Goal: Book appointment/travel/reservation

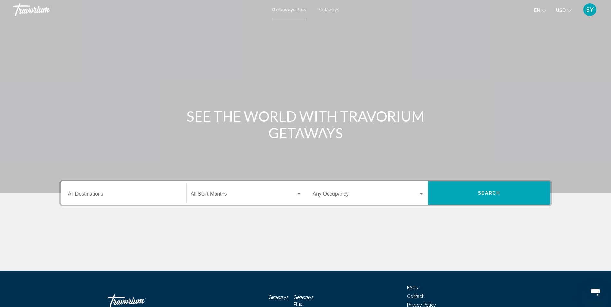
click at [81, 191] on div "Destination All Destinations" at bounding box center [123, 193] width 111 height 20
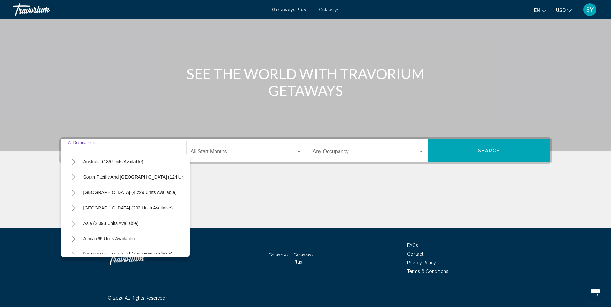
scroll to position [32, 0]
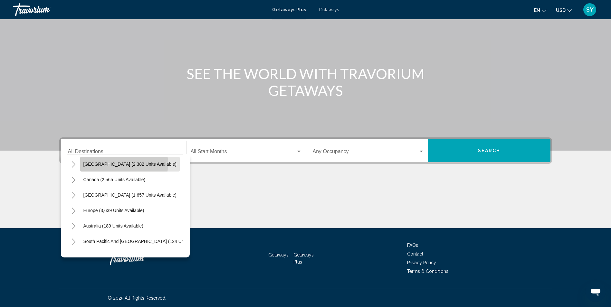
click at [124, 164] on span "[GEOGRAPHIC_DATA] (2,382 units available)" at bounding box center [129, 164] width 93 height 5
type input "**********"
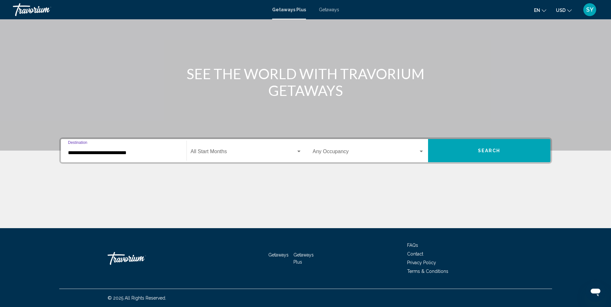
click at [238, 150] on span "Search widget" at bounding box center [243, 153] width 105 height 6
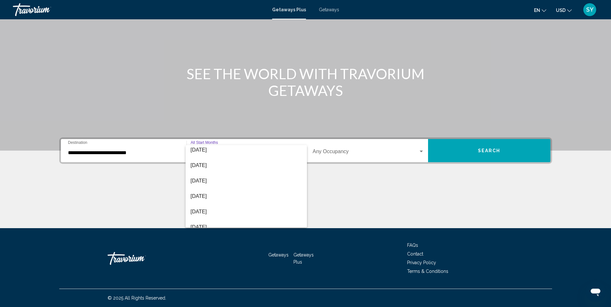
scroll to position [97, 0]
click at [200, 179] on span "[DATE]" at bounding box center [246, 179] width 111 height 15
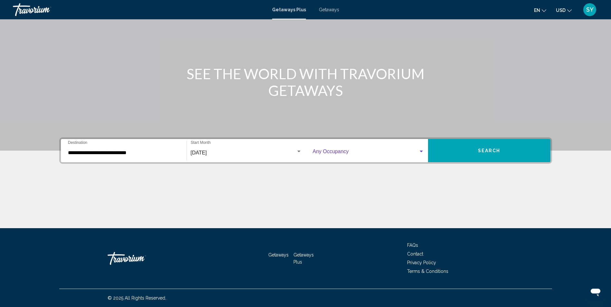
click at [421, 149] on div "Search widget" at bounding box center [421, 151] width 6 height 5
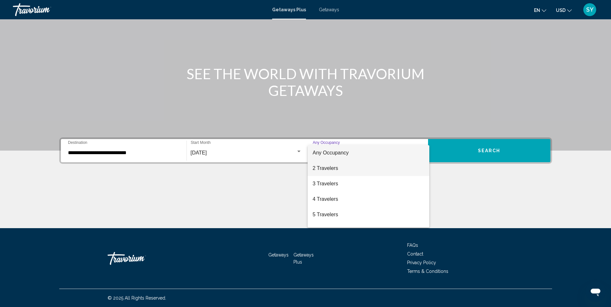
click at [360, 170] on span "2 Travelers" at bounding box center [368, 168] width 111 height 15
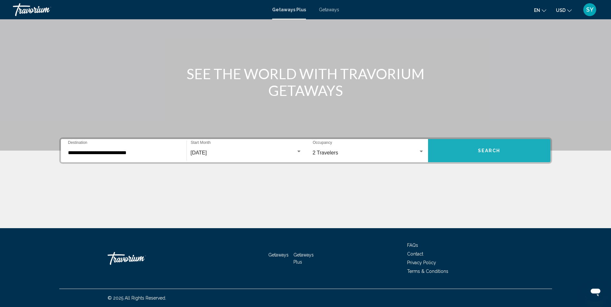
click at [501, 150] on button "Search" at bounding box center [489, 150] width 122 height 23
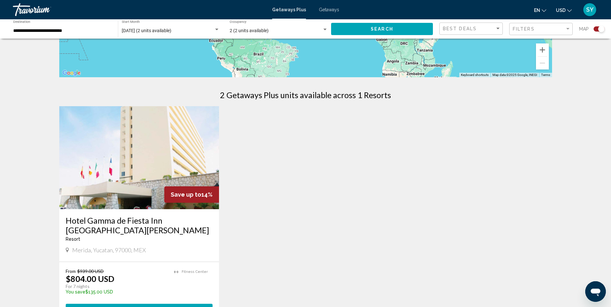
scroll to position [193, 0]
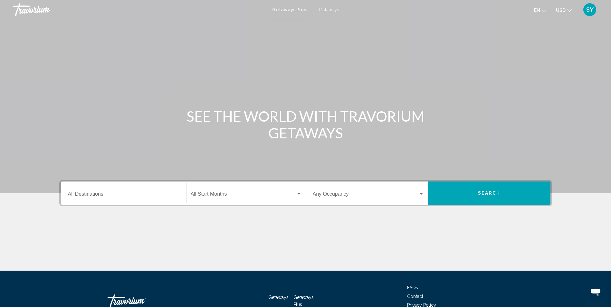
click at [163, 191] on div "Destination All Destinations" at bounding box center [123, 193] width 111 height 20
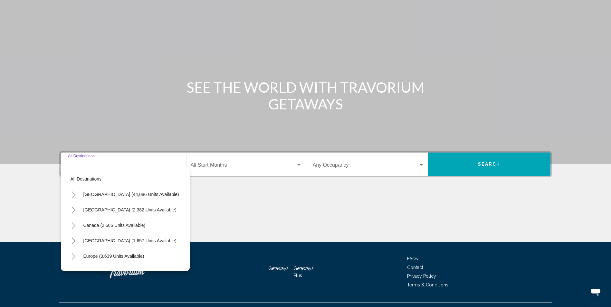
scroll to position [43, 0]
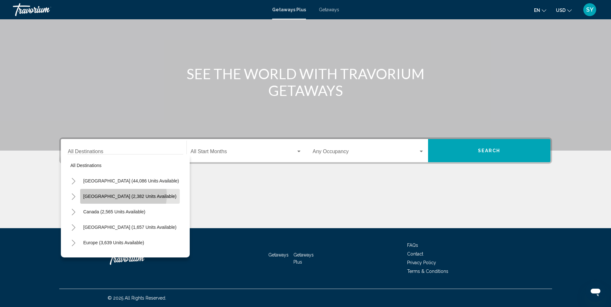
click at [123, 196] on span "[GEOGRAPHIC_DATA] (2,382 units available)" at bounding box center [129, 196] width 93 height 5
type input "**********"
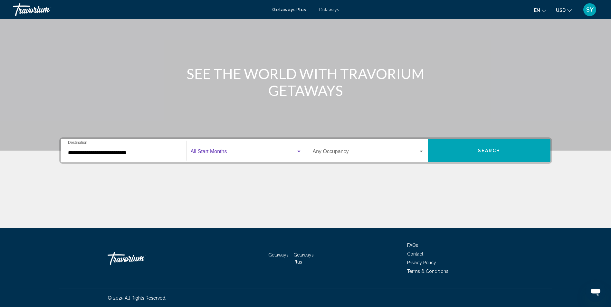
click at [299, 151] on div "Search widget" at bounding box center [298, 152] width 3 height 2
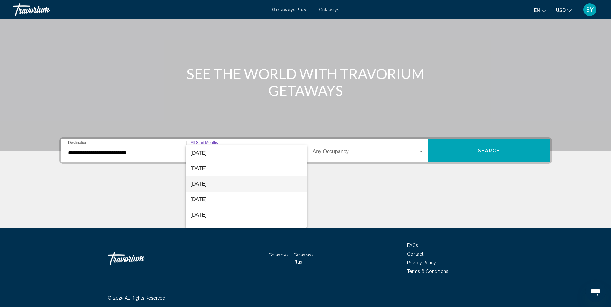
scroll to position [97, 0]
click at [210, 179] on span "[DATE]" at bounding box center [246, 179] width 111 height 15
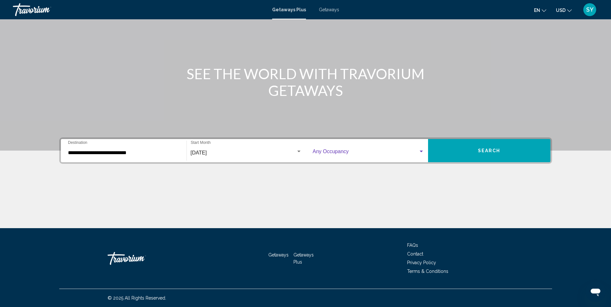
click at [421, 149] on div "Search widget" at bounding box center [421, 151] width 6 height 5
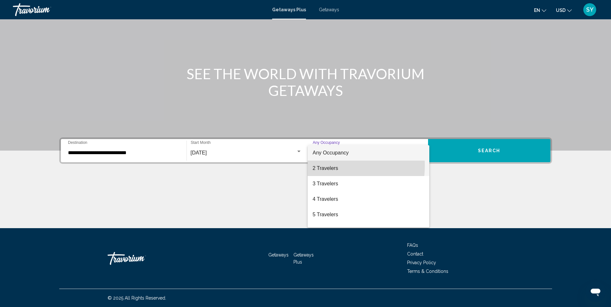
click at [332, 166] on span "2 Travelers" at bounding box center [368, 168] width 111 height 15
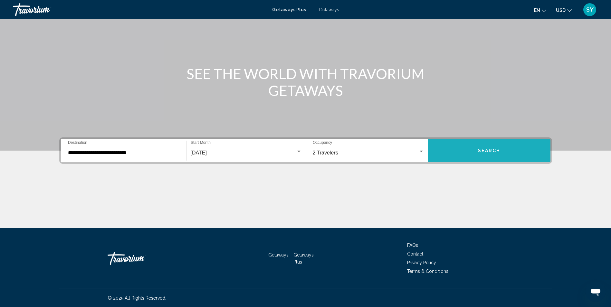
click at [474, 149] on button "Search" at bounding box center [489, 150] width 122 height 23
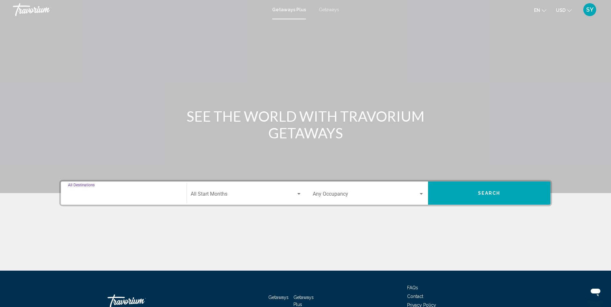
click at [176, 193] on input "Destination All Destinations" at bounding box center [123, 196] width 111 height 6
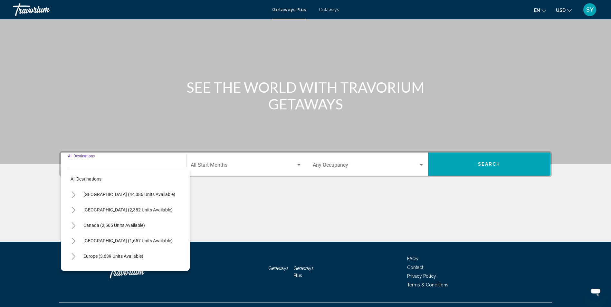
scroll to position [43, 0]
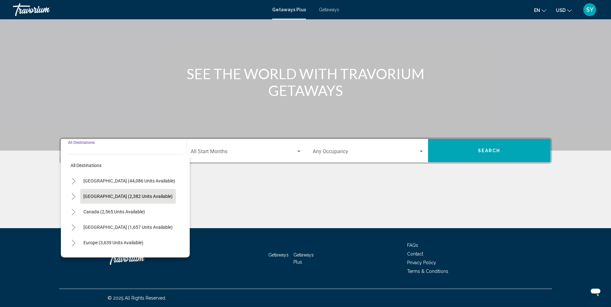
click at [126, 193] on button "[GEOGRAPHIC_DATA] (2,382 units available)" at bounding box center [128, 196] width 96 height 15
type input "**********"
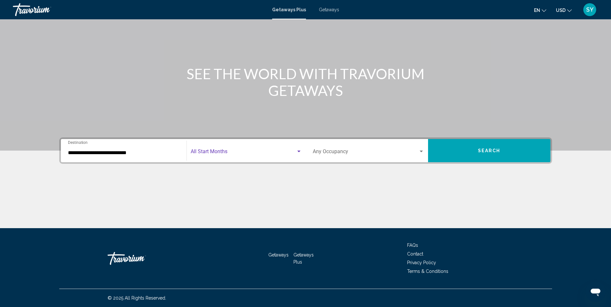
click at [297, 150] on div "Search widget" at bounding box center [299, 151] width 6 height 5
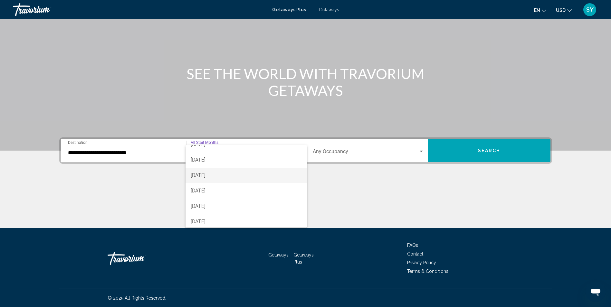
scroll to position [97, 0]
click at [198, 194] on span "[DATE]" at bounding box center [246, 195] width 111 height 15
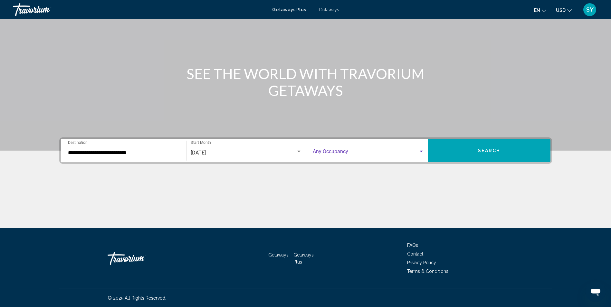
click at [422, 149] on div "Search widget" at bounding box center [421, 151] width 6 height 5
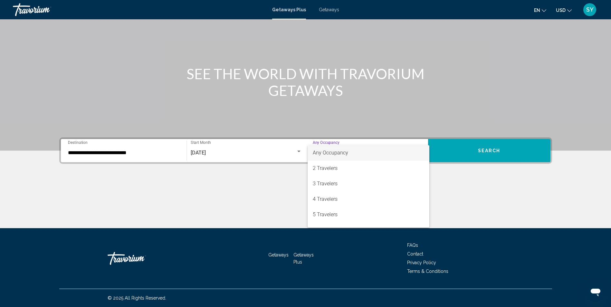
click at [478, 149] on div at bounding box center [305, 153] width 611 height 307
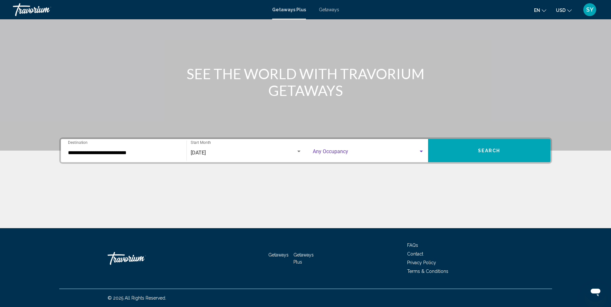
click at [421, 150] on div "Search widget" at bounding box center [421, 151] width 6 height 5
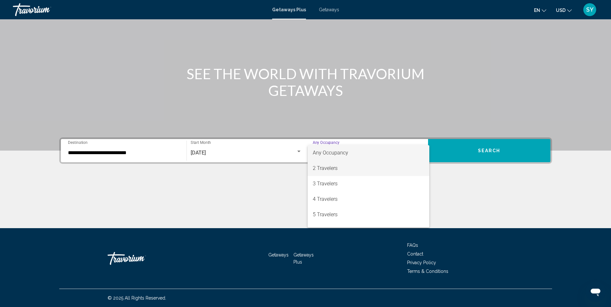
click at [345, 166] on span "2 Travelers" at bounding box center [368, 168] width 111 height 15
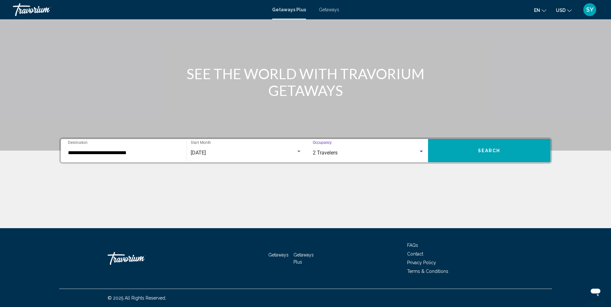
click at [484, 149] on span "Search" at bounding box center [489, 151] width 23 height 5
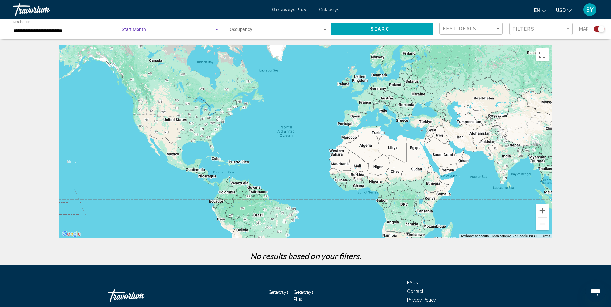
click at [215, 27] on div "Search widget" at bounding box center [217, 29] width 6 height 5
click at [213, 31] on span "All Start Months" at bounding box center [170, 31] width 98 height 14
click at [213, 29] on span "Search widget" at bounding box center [168, 30] width 92 height 5
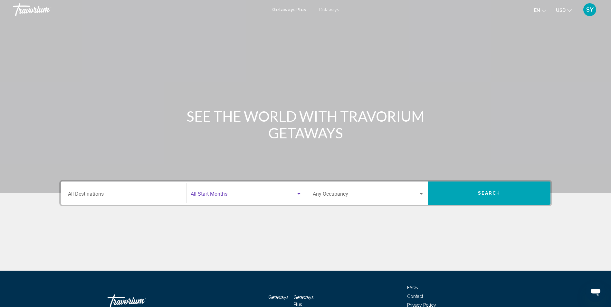
click at [299, 193] on div "Search widget" at bounding box center [298, 194] width 3 height 2
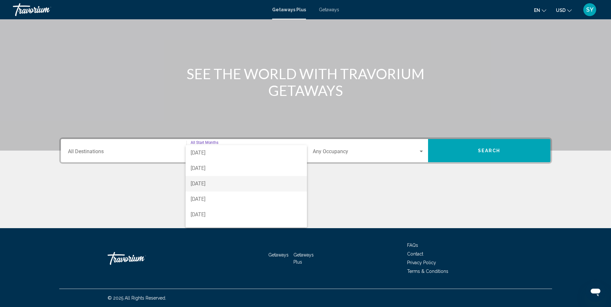
scroll to position [129, 0]
click at [219, 178] on span "[DATE]" at bounding box center [246, 178] width 111 height 15
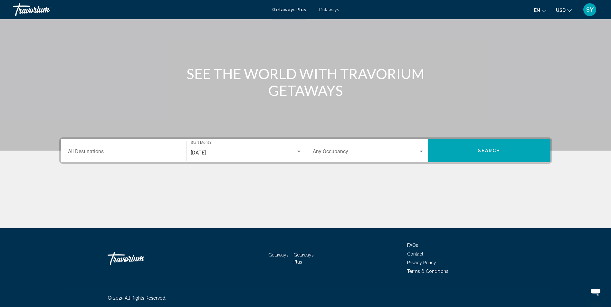
click at [417, 148] on div "Occupancy Any Occupancy" at bounding box center [368, 151] width 111 height 20
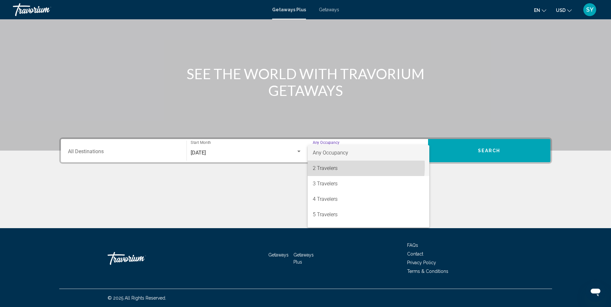
drag, startPoint x: 338, startPoint y: 167, endPoint x: 426, endPoint y: 165, distance: 88.0
click at [338, 167] on span "2 Travelers" at bounding box center [368, 168] width 111 height 15
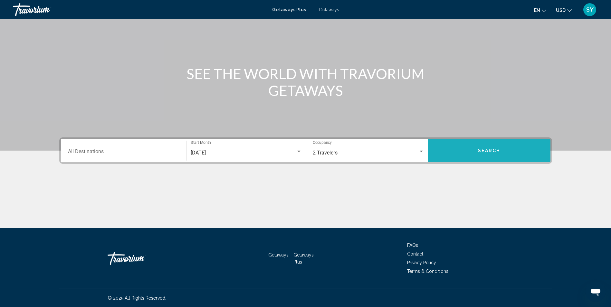
click at [496, 150] on span "Search" at bounding box center [489, 151] width 23 height 5
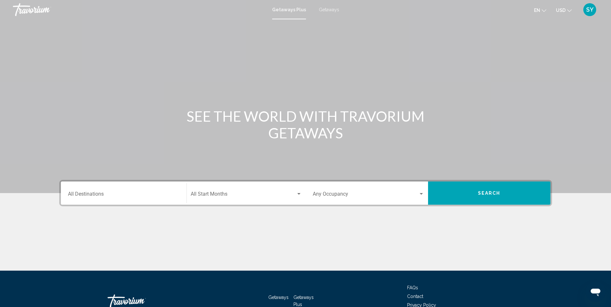
click at [179, 192] on div "Destination All Destinations" at bounding box center [123, 193] width 119 height 20
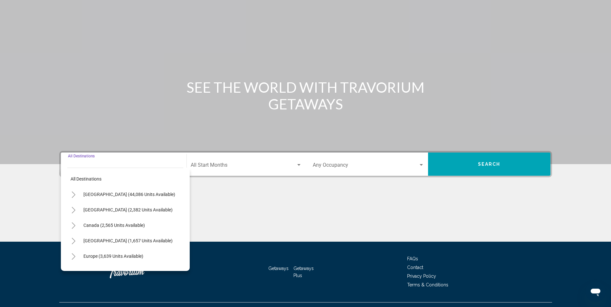
scroll to position [43, 0]
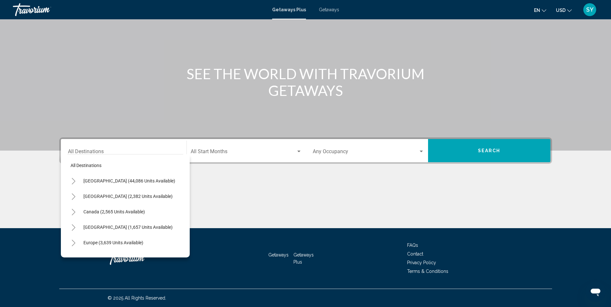
click at [147, 198] on div "[GEOGRAPHIC_DATA] (2,382 units available)" at bounding box center [125, 196] width 116 height 15
click at [122, 194] on span "[GEOGRAPHIC_DATA] (2,382 units available)" at bounding box center [127, 196] width 89 height 5
type input "**********"
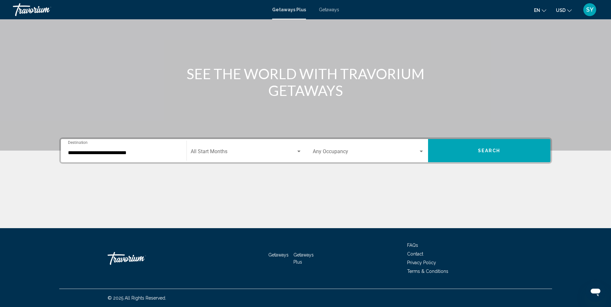
click at [217, 149] on div "Start Month All Start Months" at bounding box center [246, 151] width 111 height 20
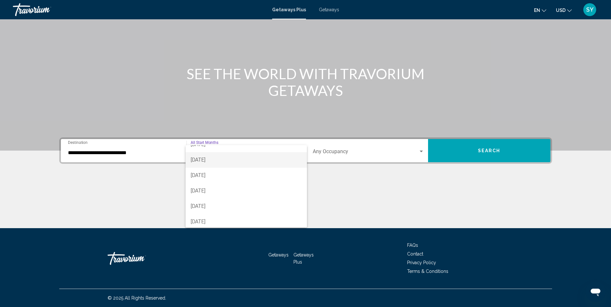
scroll to position [97, 0]
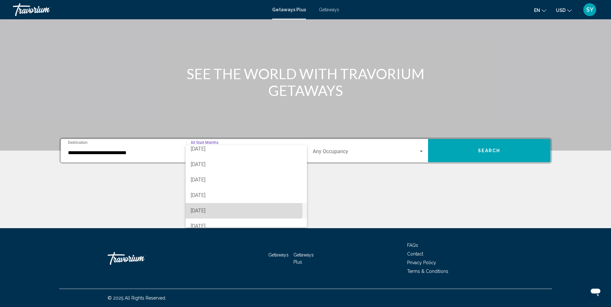
click at [203, 210] on span "[DATE]" at bounding box center [246, 210] width 111 height 15
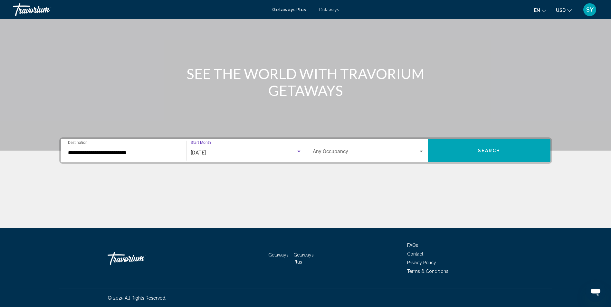
click at [421, 151] on div "Search widget" at bounding box center [421, 152] width 3 height 2
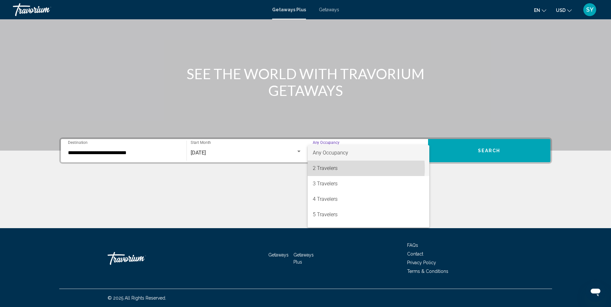
click at [349, 168] on span "2 Travelers" at bounding box center [368, 168] width 111 height 15
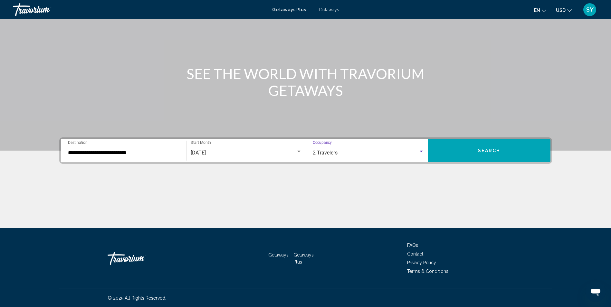
click at [485, 150] on span "Search" at bounding box center [489, 151] width 23 height 5
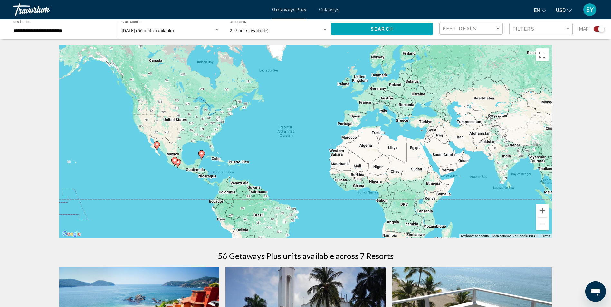
click at [202, 154] on image "Main content" at bounding box center [202, 154] width 4 height 4
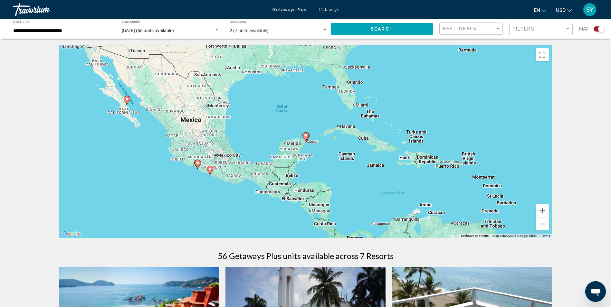
click at [306, 136] on image "Main content" at bounding box center [306, 136] width 4 height 4
type input "**********"
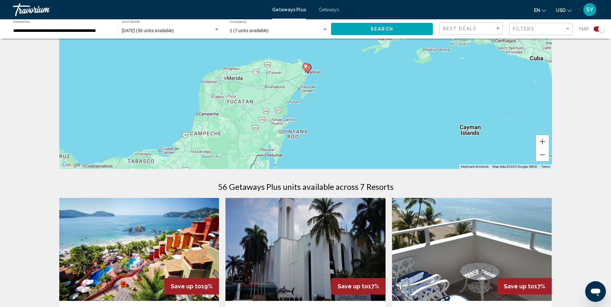
scroll to position [32, 0]
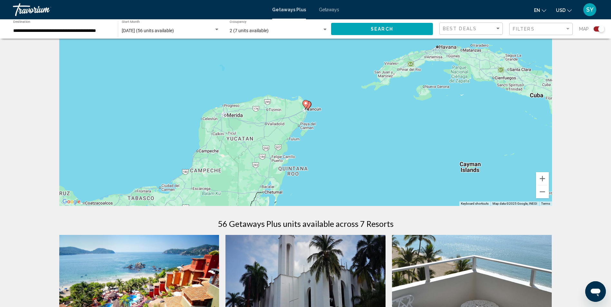
click at [307, 103] on image "Main content" at bounding box center [306, 103] width 4 height 4
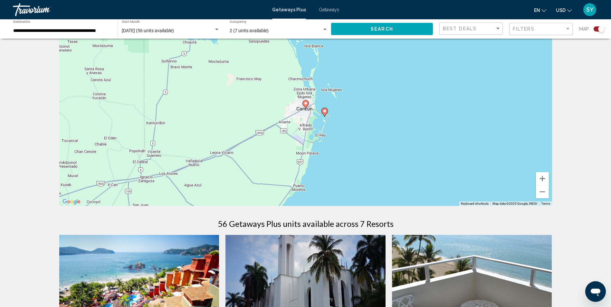
click at [327, 112] on icon "Main content" at bounding box center [324, 112] width 6 height 8
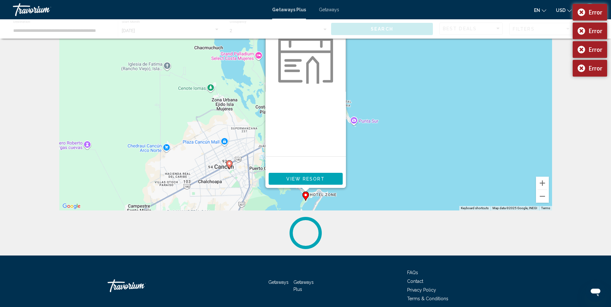
scroll to position [55, 0]
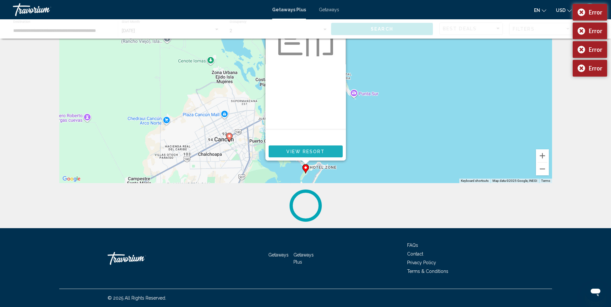
click at [315, 150] on span "View Resort" at bounding box center [305, 151] width 38 height 5
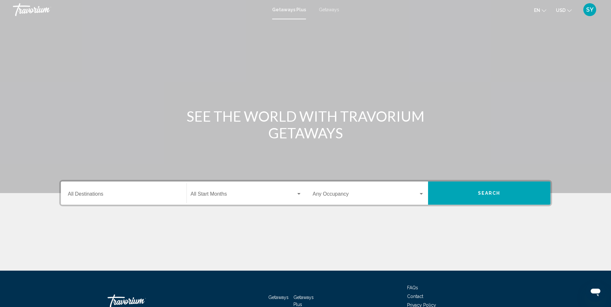
click at [178, 190] on div "Destination All Destinations" at bounding box center [123, 193] width 111 height 20
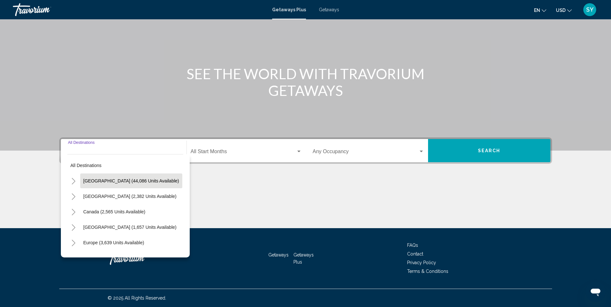
scroll to position [32, 0]
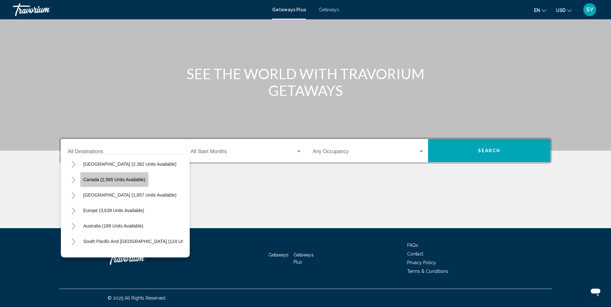
click at [138, 177] on button "Canada (2,565 units available)" at bounding box center [114, 179] width 69 height 15
type input "**********"
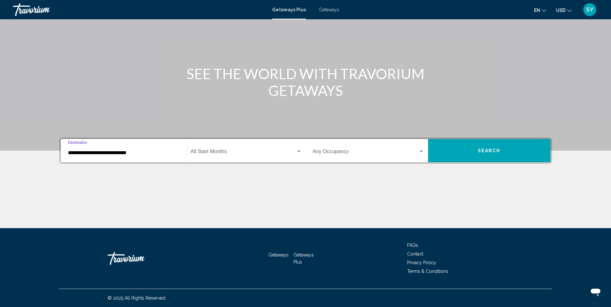
click at [299, 150] on div "Search widget" at bounding box center [299, 151] width 6 height 5
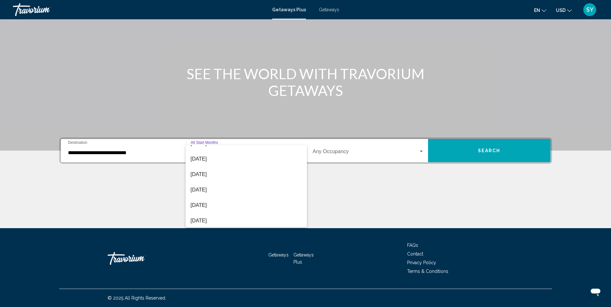
scroll to position [97, 0]
click at [207, 177] on span "[DATE]" at bounding box center [246, 179] width 111 height 15
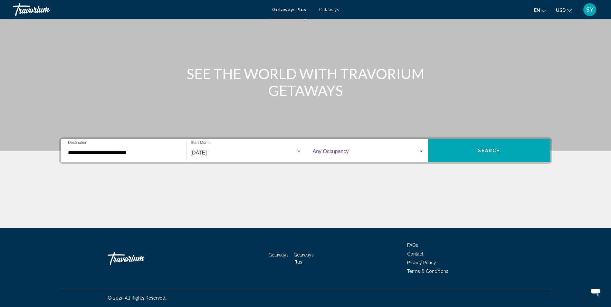
click at [423, 150] on div "Search widget" at bounding box center [421, 151] width 6 height 5
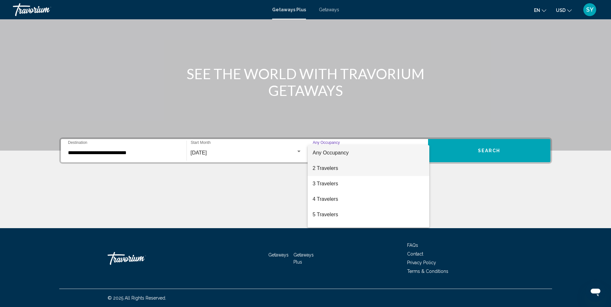
click at [340, 166] on span "2 Travelers" at bounding box center [368, 168] width 111 height 15
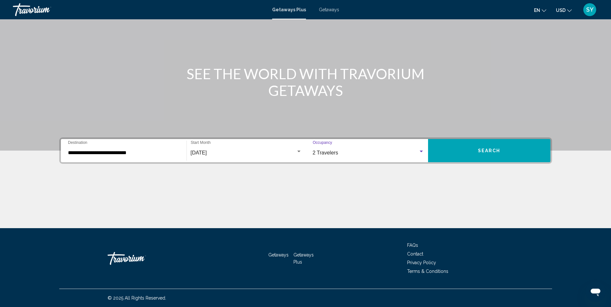
click at [495, 149] on span "Search" at bounding box center [489, 151] width 23 height 5
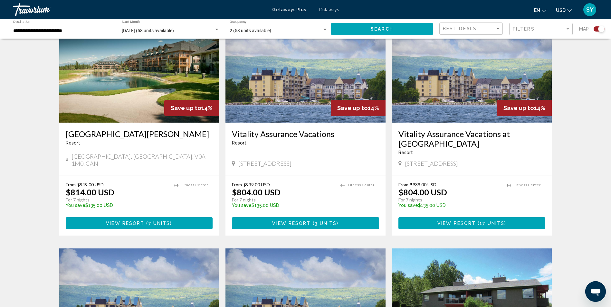
scroll to position [258, 0]
